Goal: Information Seeking & Learning: Compare options

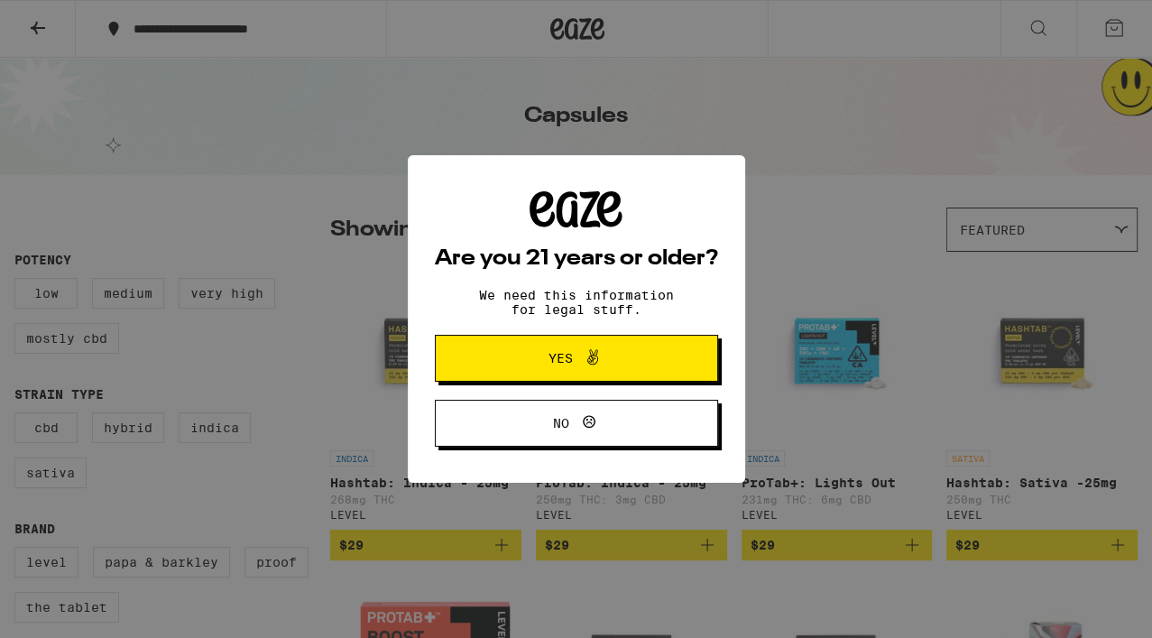
click at [563, 359] on span "Yes" at bounding box center [561, 358] width 24 height 13
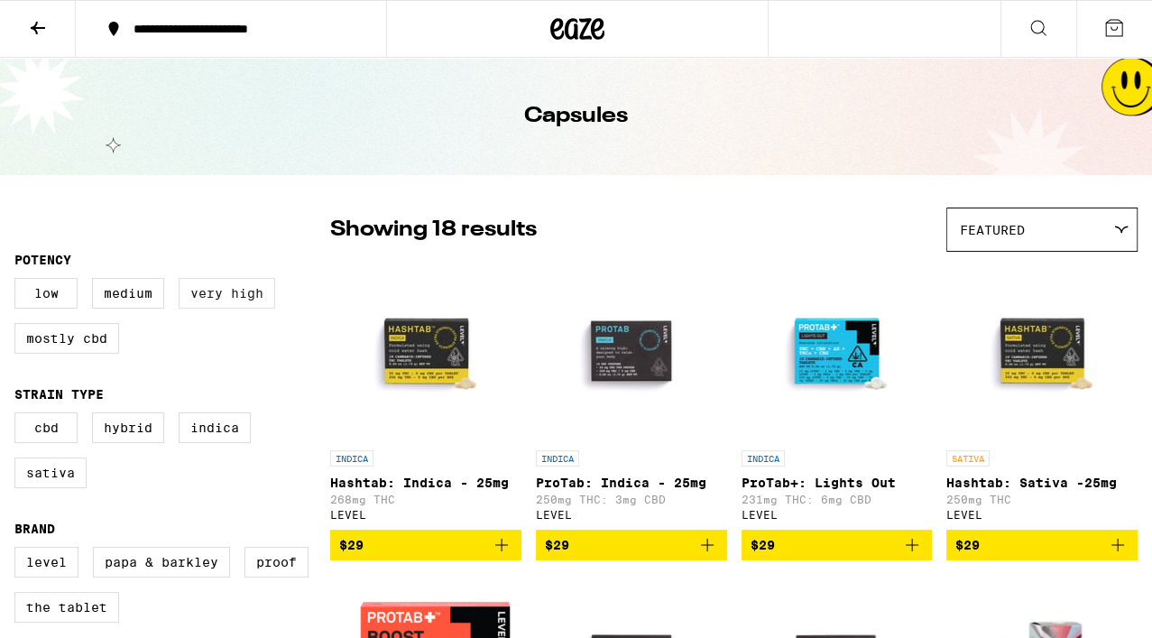
click at [228, 295] on label "Very High" at bounding box center [227, 293] width 97 height 31
click at [19, 282] on input "Very High" at bounding box center [18, 281] width 1 height 1
click at [130, 297] on label "Medium" at bounding box center [128, 293] width 72 height 31
click at [19, 282] on input "Medium" at bounding box center [18, 281] width 1 height 1
checkbox input "true"
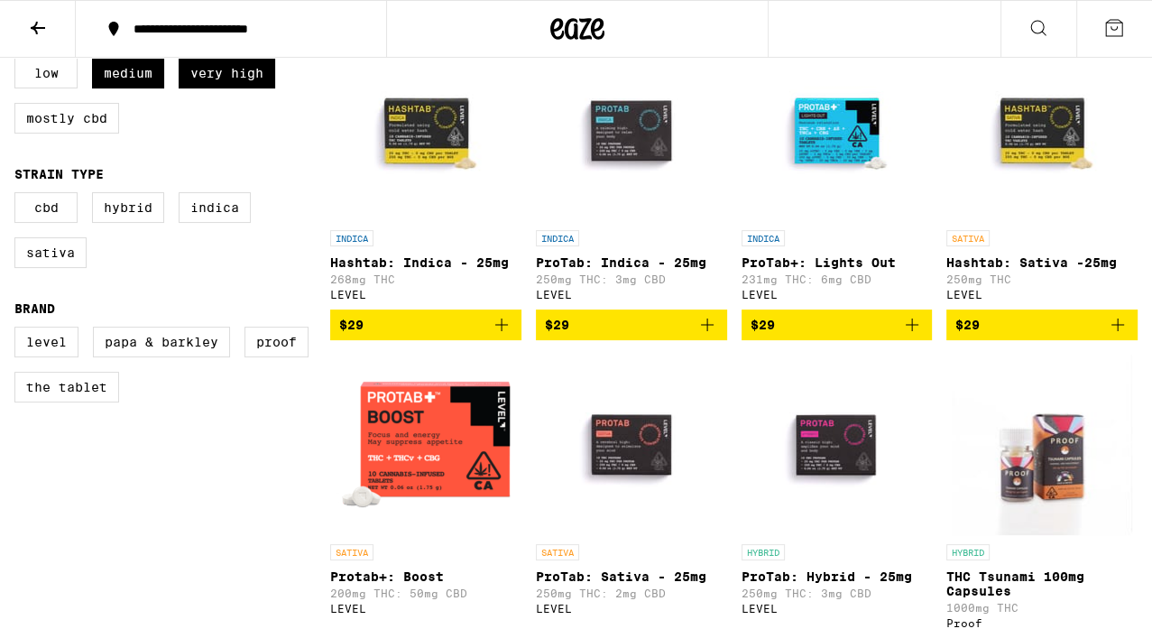
scroll to position [190, 0]
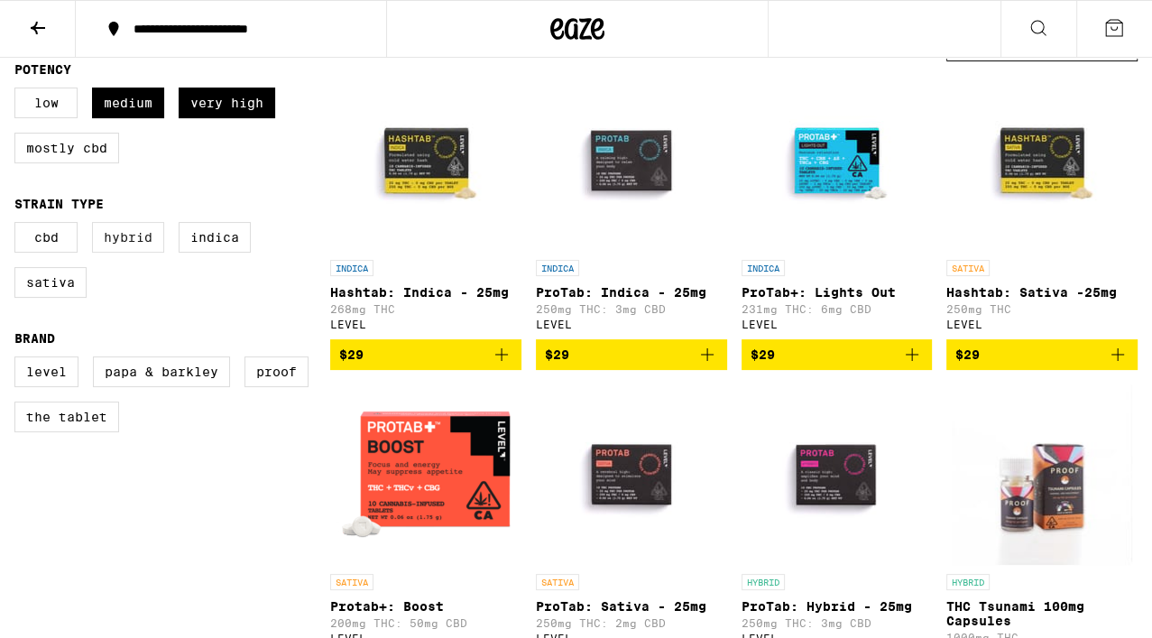
click at [141, 241] on label "Hybrid" at bounding box center [128, 237] width 72 height 31
click at [19, 226] on input "Hybrid" at bounding box center [18, 225] width 1 height 1
checkbox input "true"
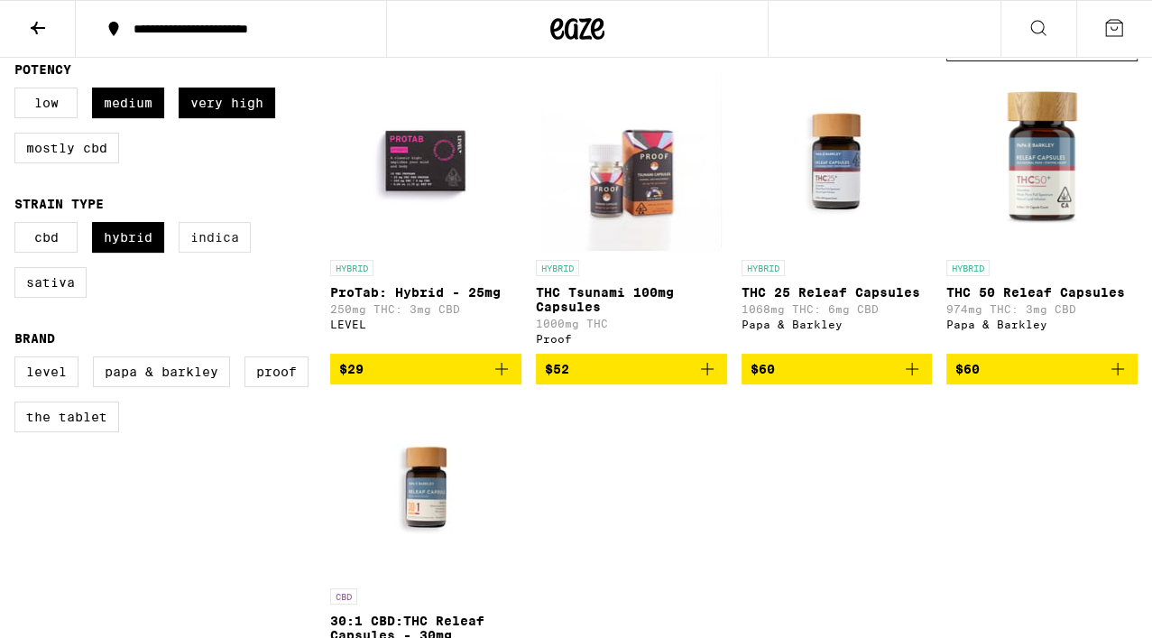
click at [213, 244] on label "Indica" at bounding box center [215, 237] width 72 height 31
click at [19, 226] on input "Indica" at bounding box center [18, 225] width 1 height 1
checkbox input "true"
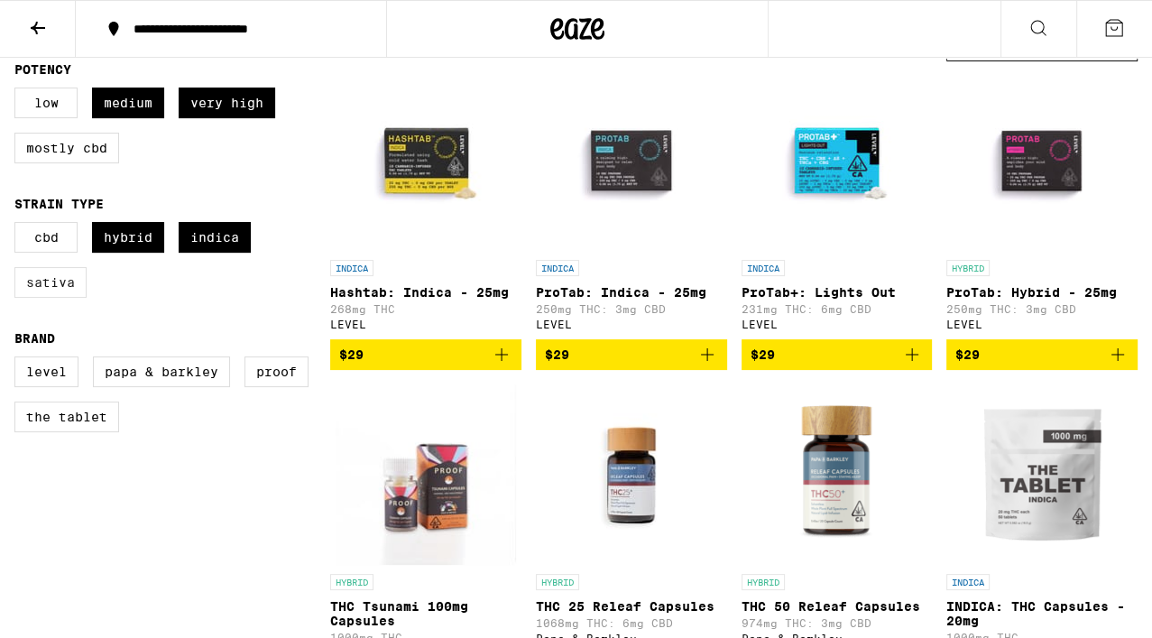
click at [36, 288] on label "Sativa" at bounding box center [50, 282] width 72 height 31
click at [19, 226] on input "Sativa" at bounding box center [18, 225] width 1 height 1
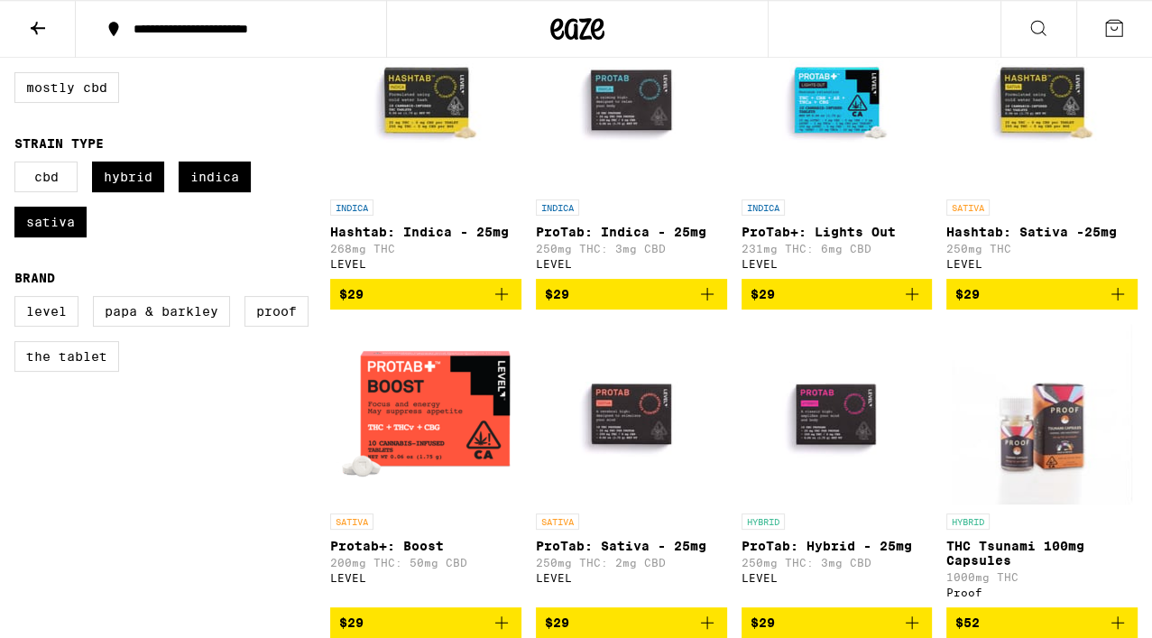
scroll to position [285, 0]
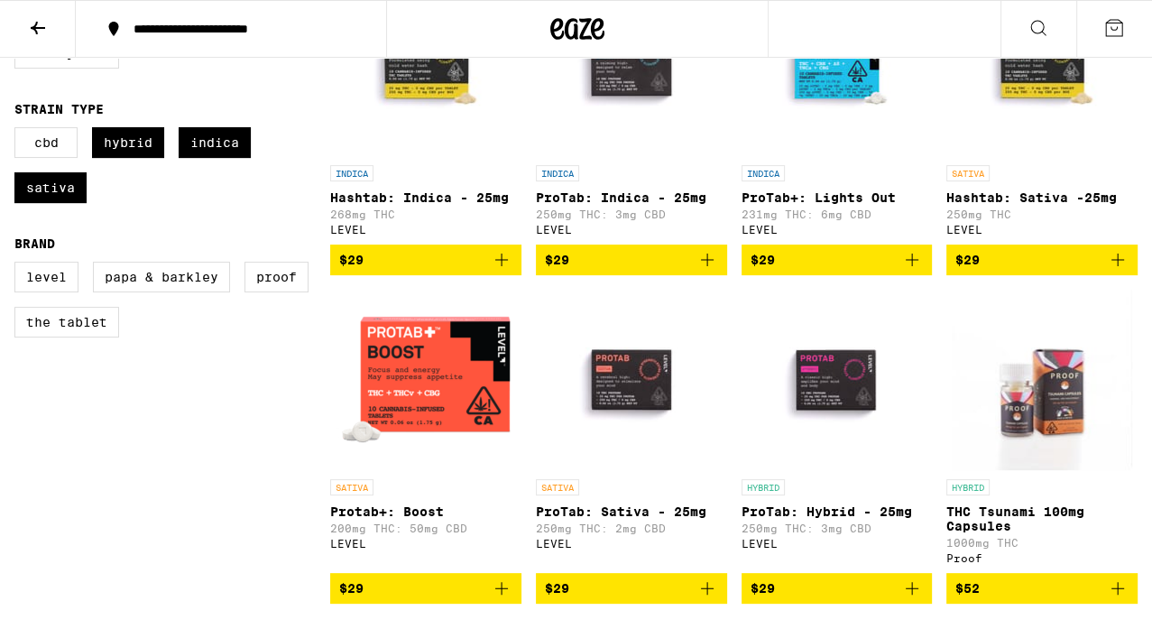
click at [433, 72] on img "Open page for Hashtab: Indica - 25mg from LEVEL" at bounding box center [426, 66] width 180 height 180
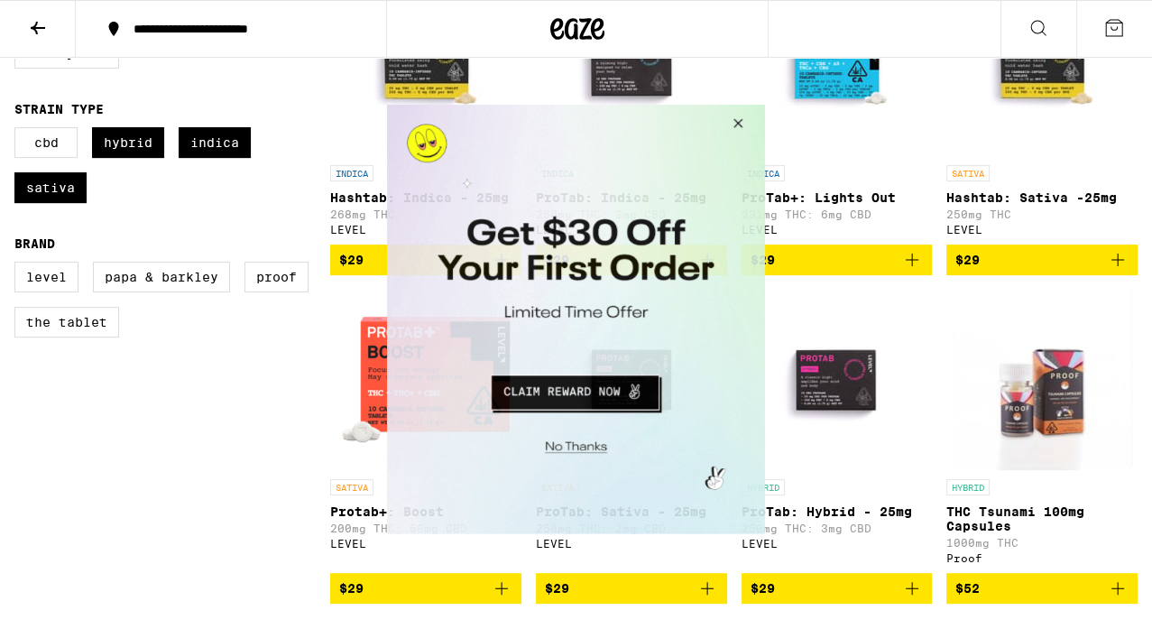
click at [737, 121] on button "Close Modal" at bounding box center [735, 125] width 49 height 43
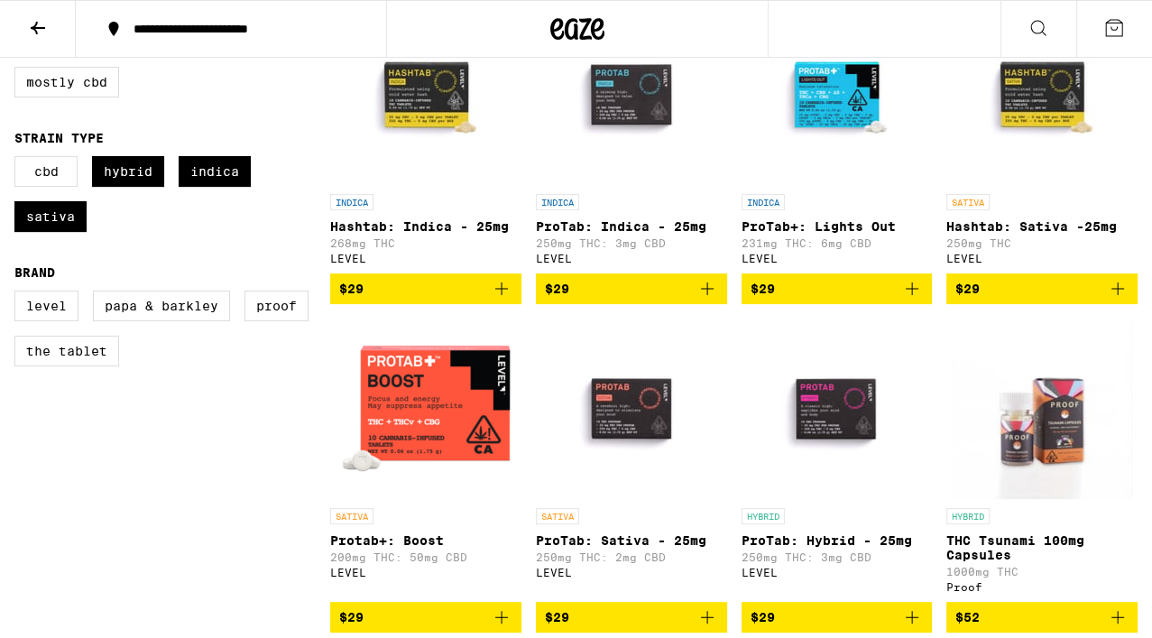
scroll to position [285, 0]
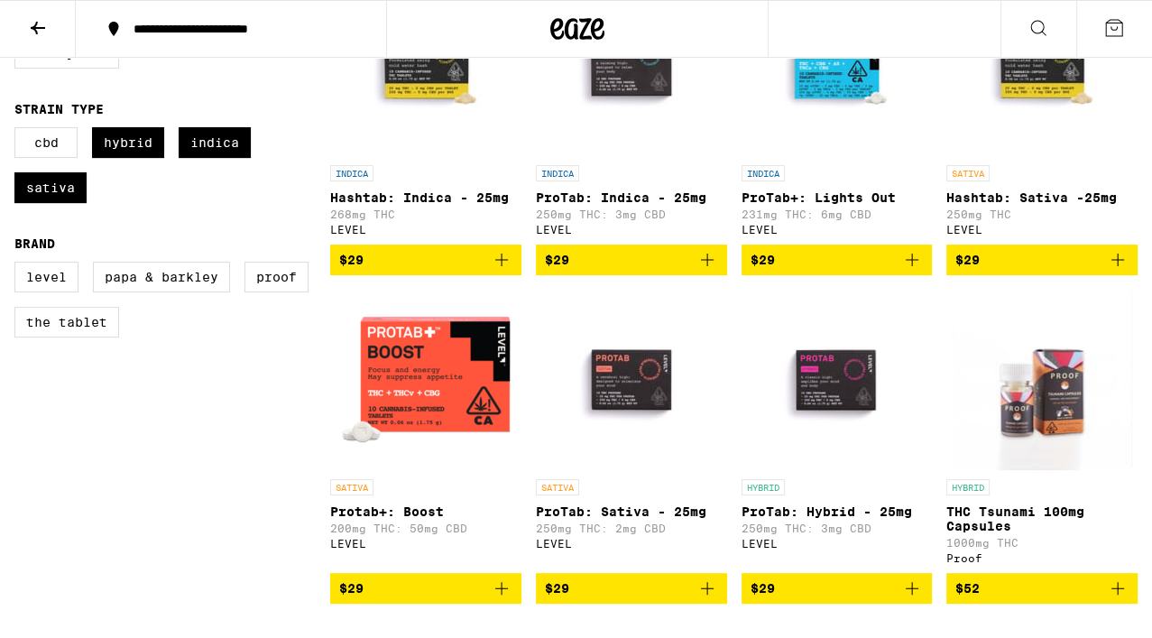
click at [1016, 519] on p "THC Tsunami 100mg Capsules" at bounding box center [1042, 518] width 191 height 29
checkbox input "false"
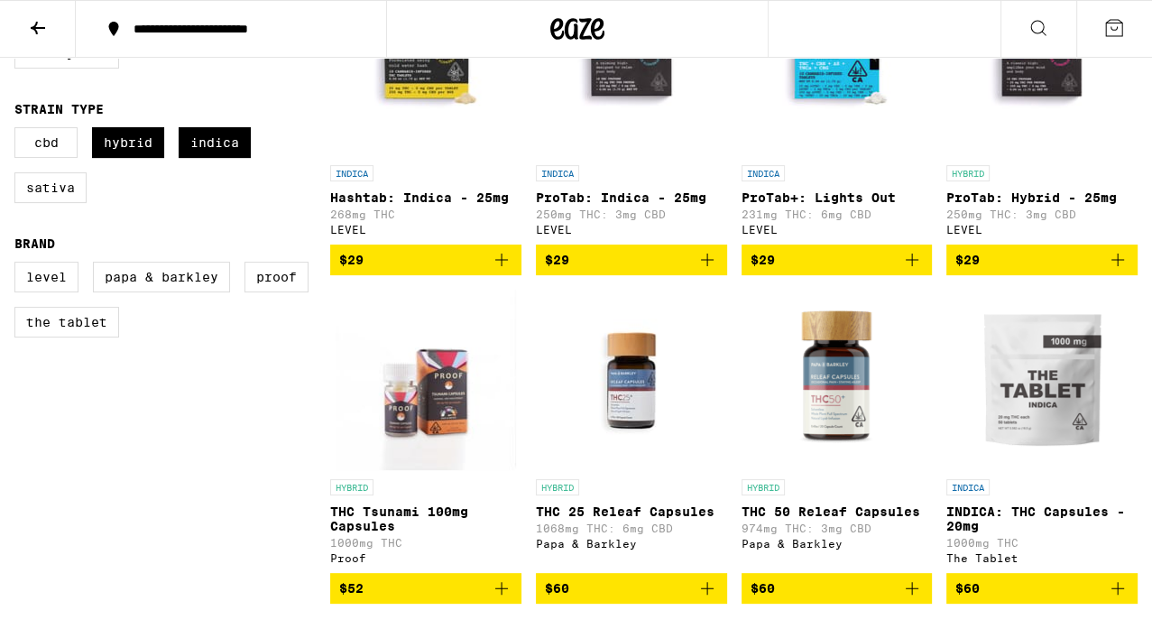
scroll to position [190, 0]
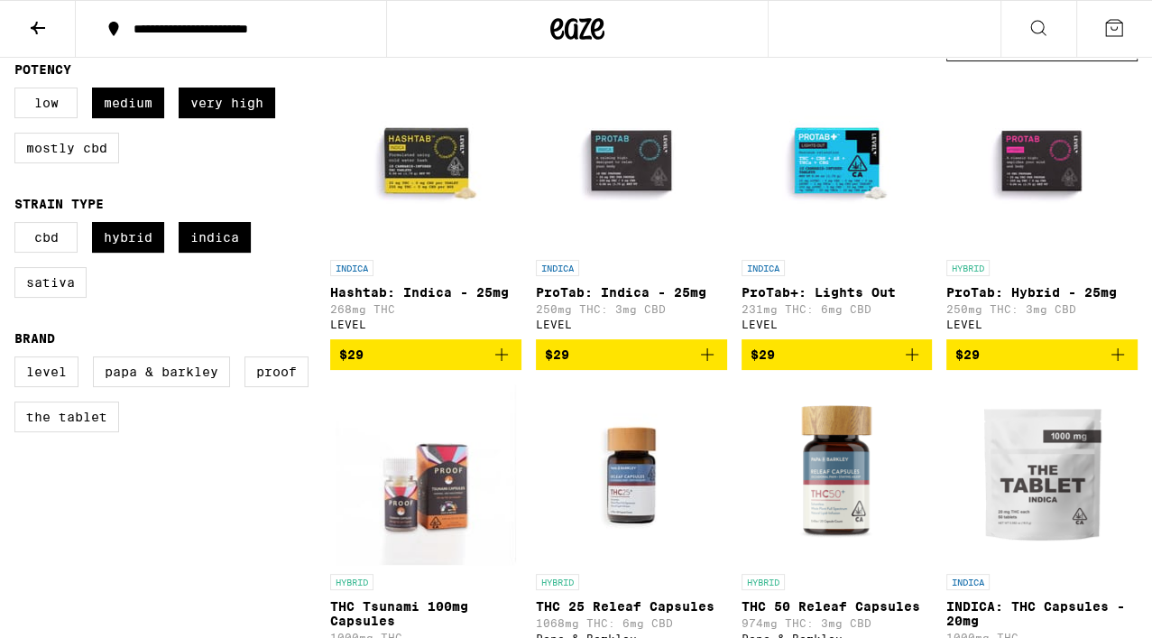
checkbox input "false"
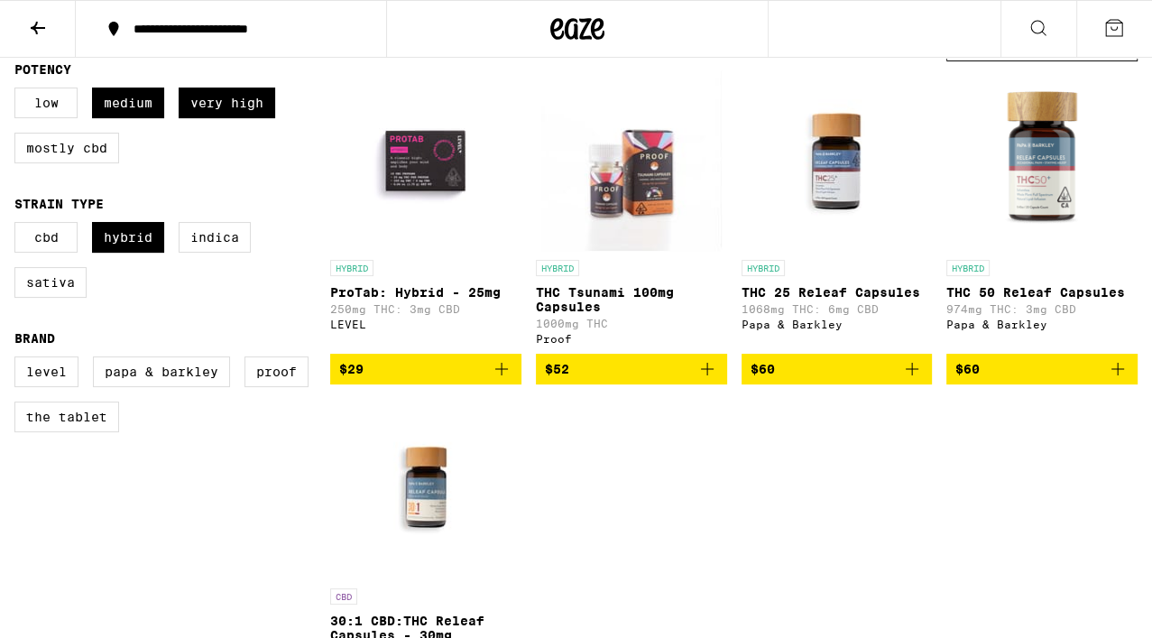
checkbox input "false"
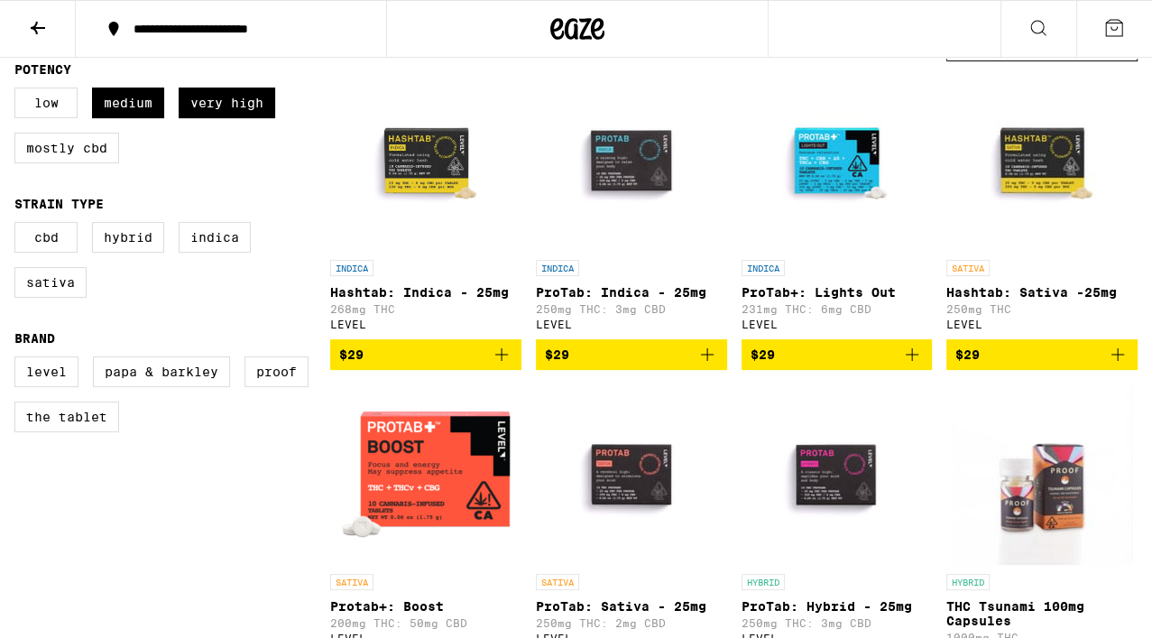
checkbox input "false"
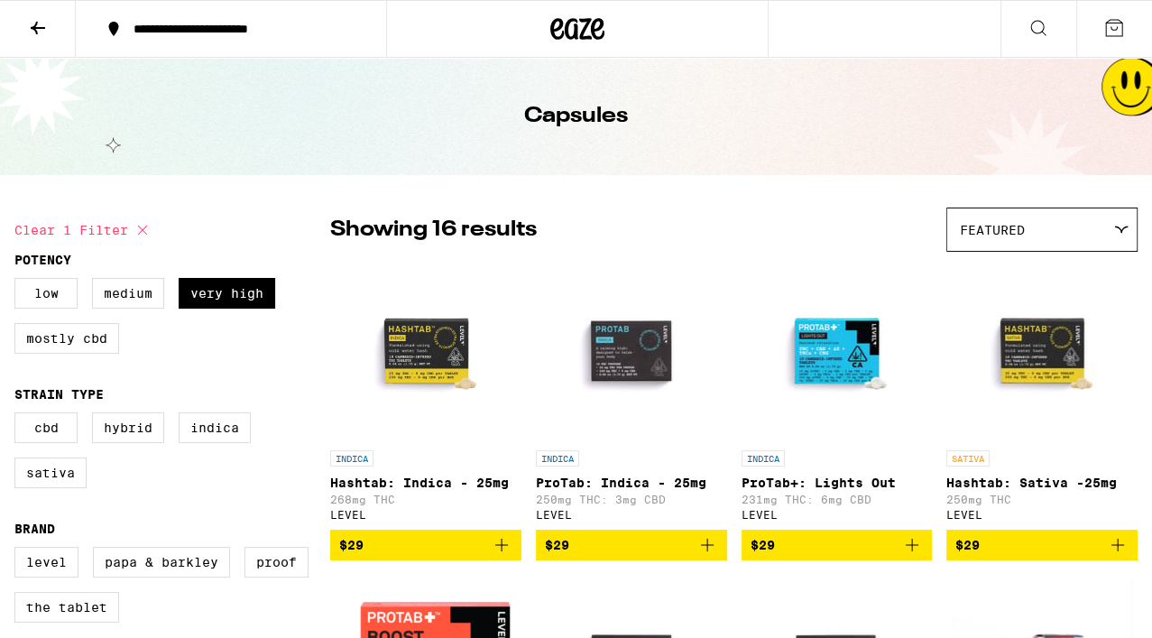
checkbox input "false"
